Goal: Find specific page/section: Find specific page/section

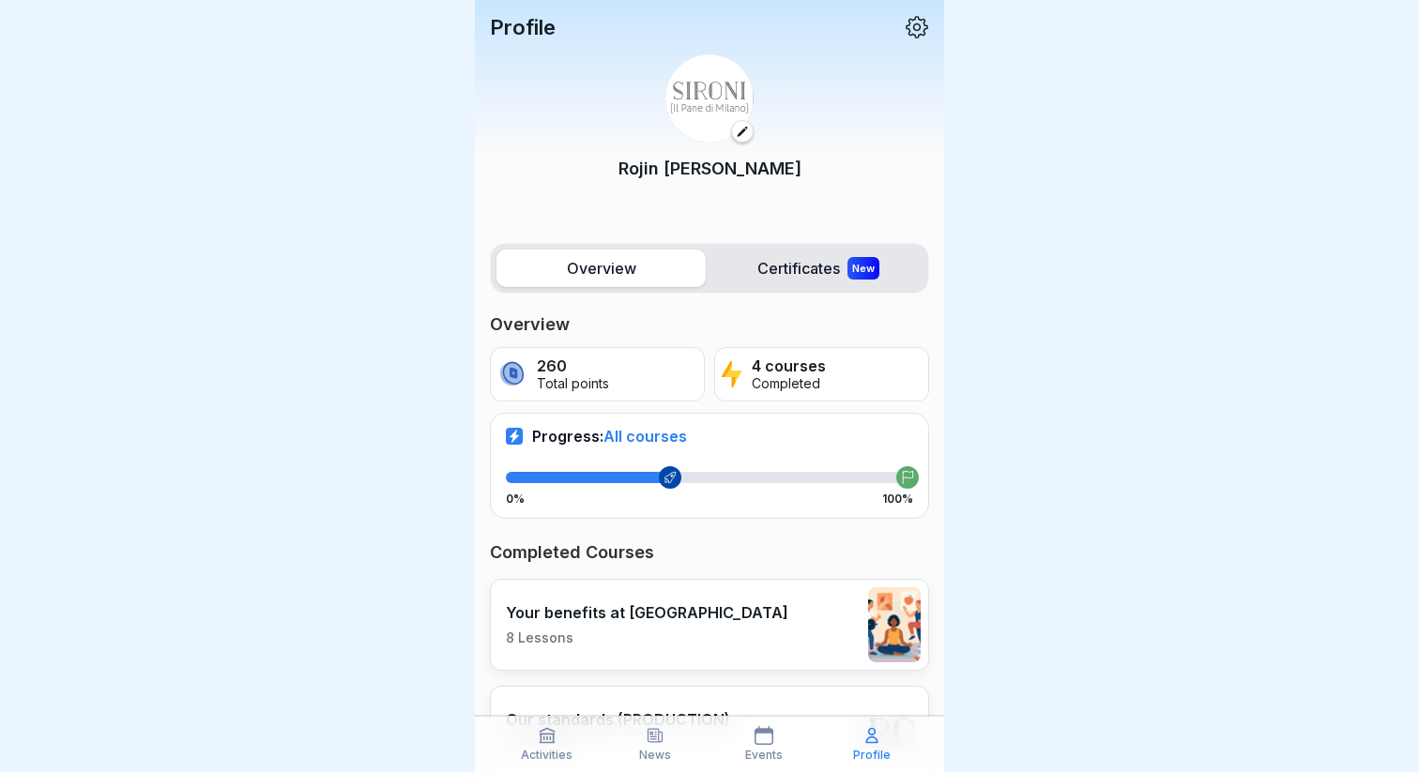
click at [840, 277] on label "Certificates New" at bounding box center [817, 269] width 209 height 38
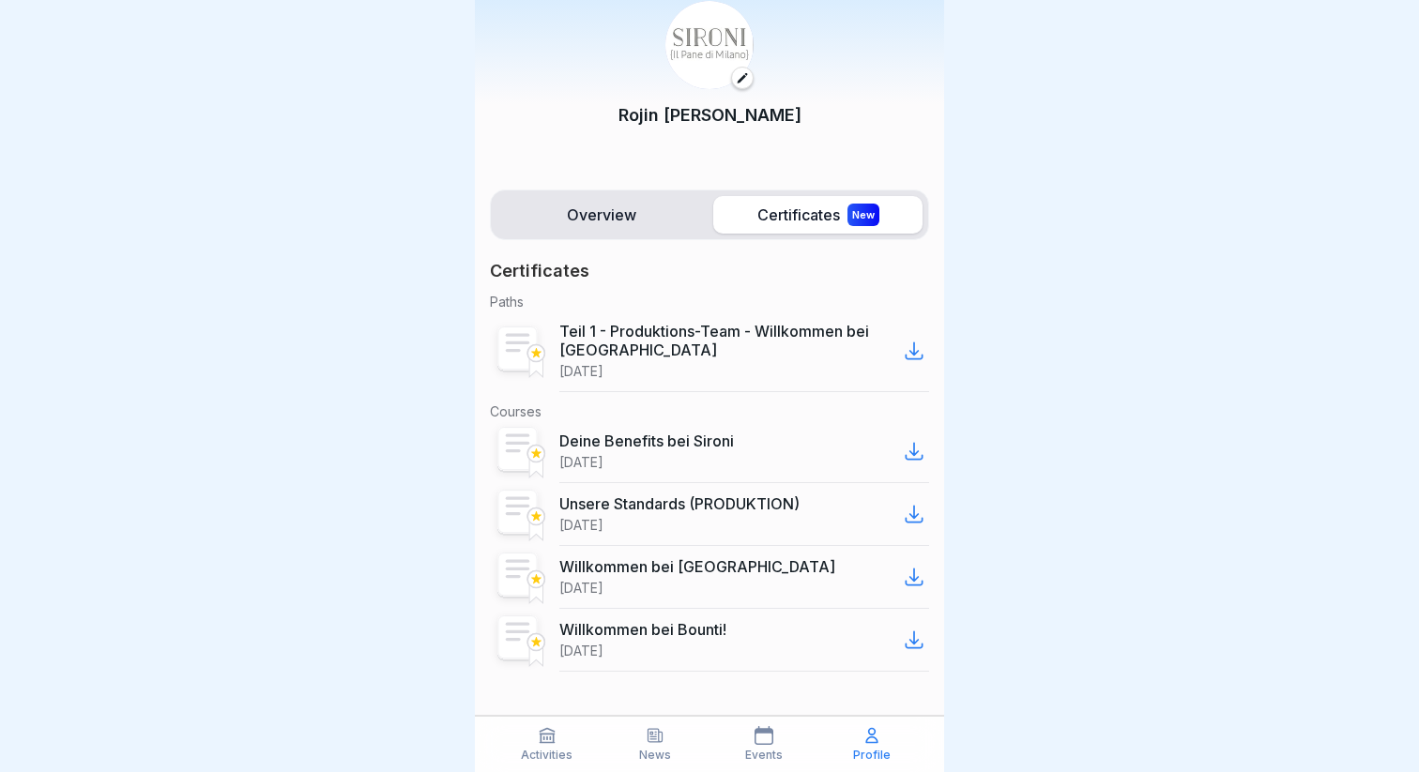
scroll to position [62, 0]
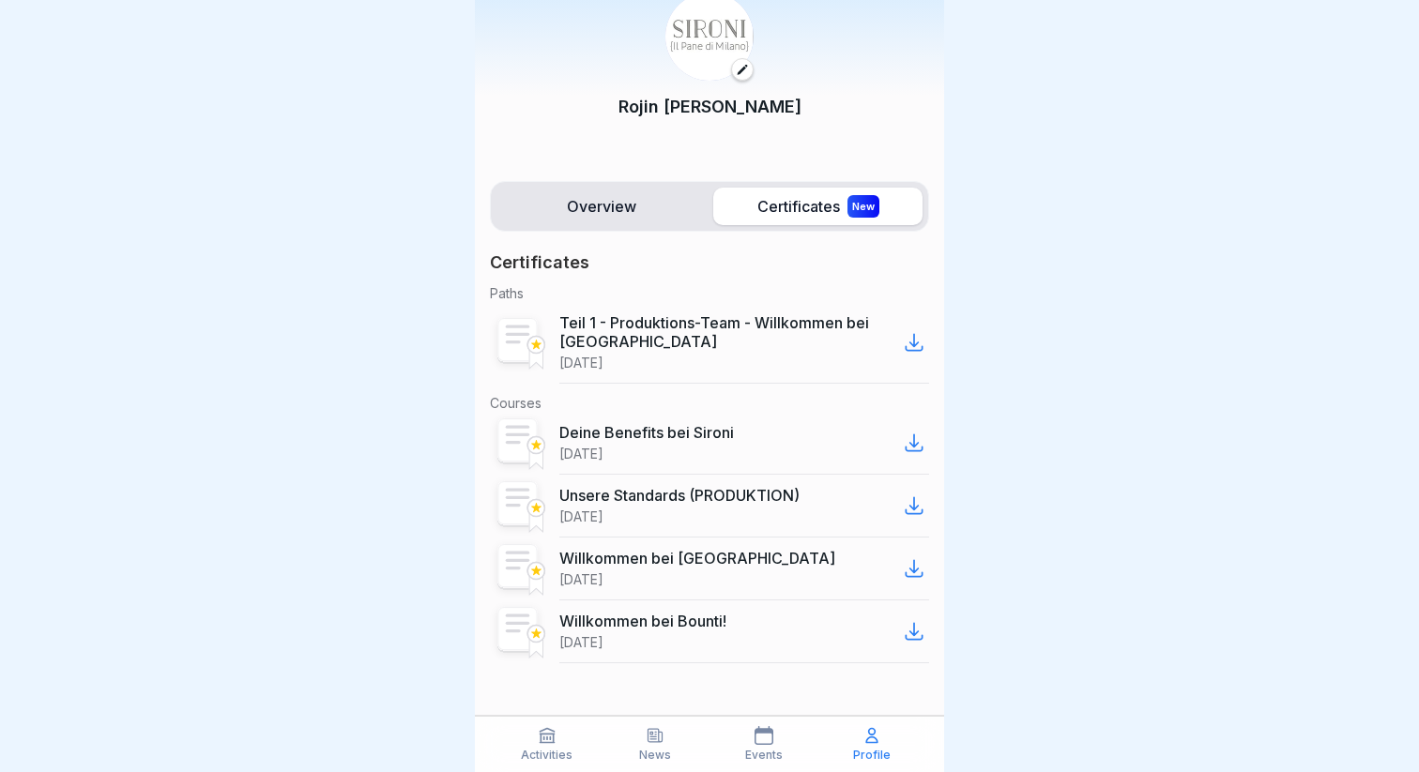
click at [908, 343] on icon at bounding box center [914, 342] width 23 height 23
click at [912, 448] on icon at bounding box center [914, 443] width 23 height 23
click at [915, 514] on icon at bounding box center [914, 505] width 23 height 23
click at [916, 576] on icon at bounding box center [913, 569] width 16 height 16
click at [914, 634] on icon at bounding box center [913, 632] width 16 height 16
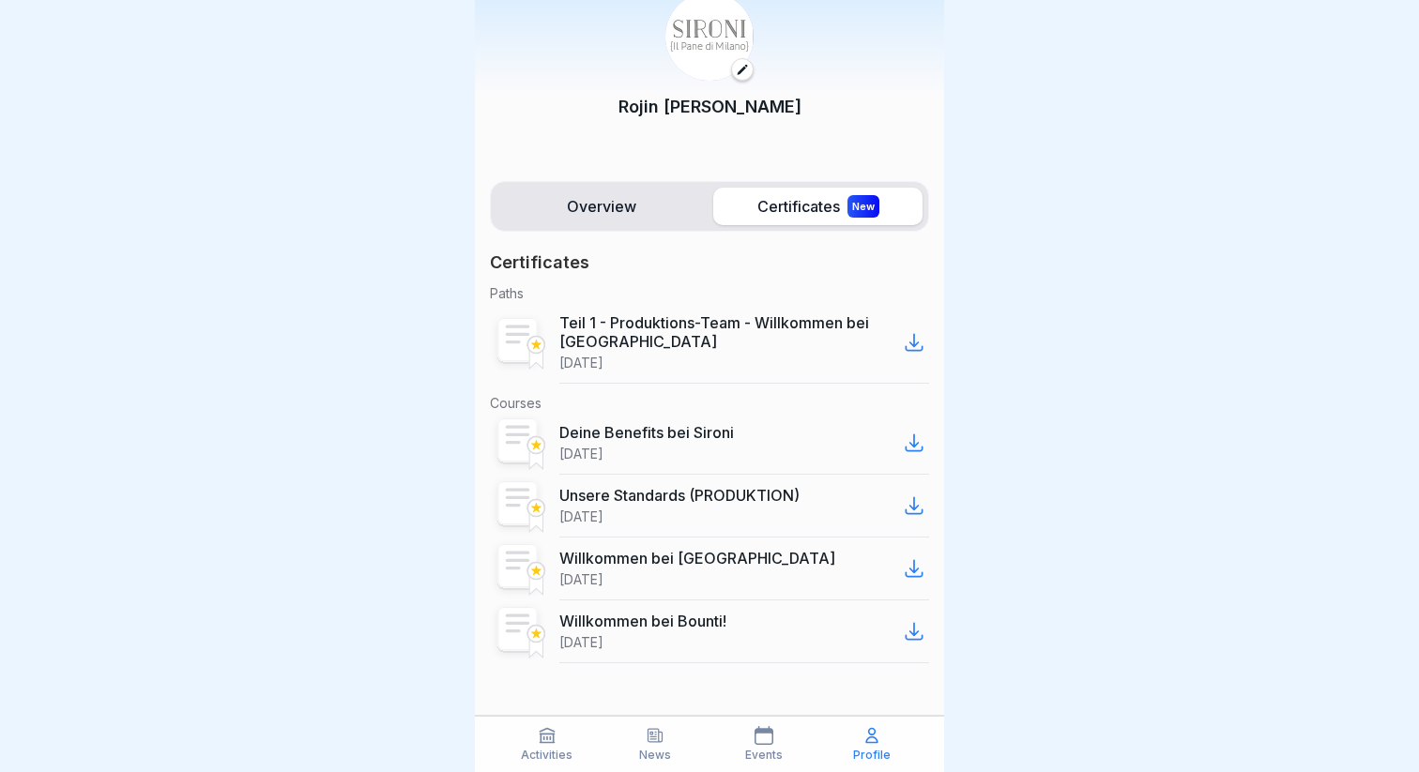
click at [633, 233] on div "Overview Certificates New Certificates Paths Teil 1 - Produktions-Team - Willko…" at bounding box center [709, 472] width 469 height 600
click at [633, 217] on label "Overview" at bounding box center [600, 207] width 209 height 38
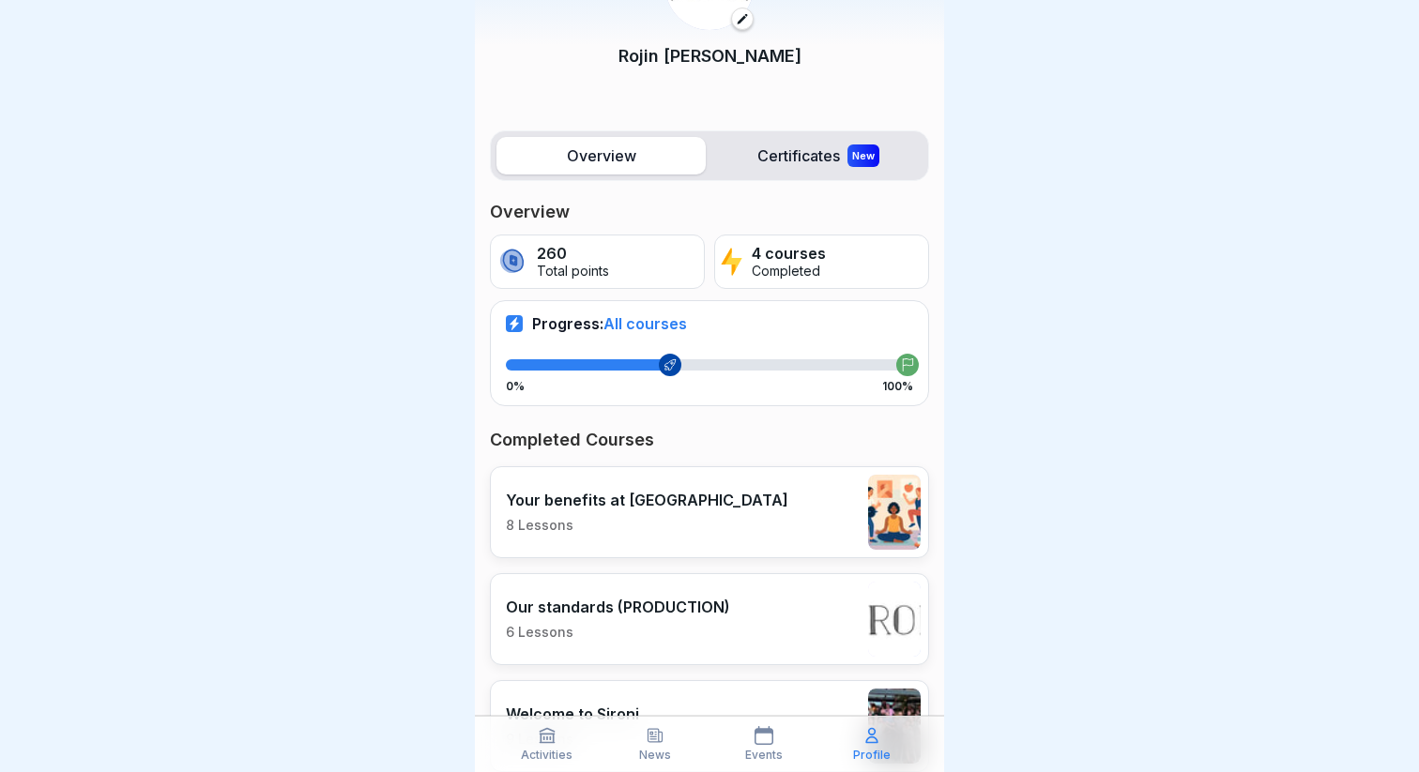
scroll to position [328, 0]
